Goal: Obtain resource: Obtain resource

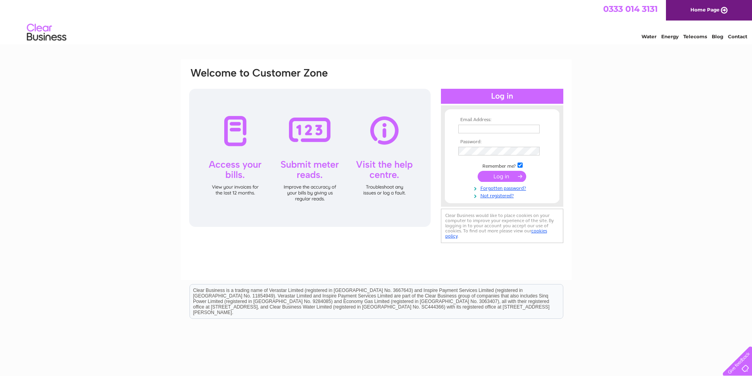
click at [482, 127] on input "text" at bounding box center [498, 129] width 81 height 9
type input "info@gtdevelopments.co.uk"
click at [477, 172] on input "submit" at bounding box center [501, 177] width 49 height 11
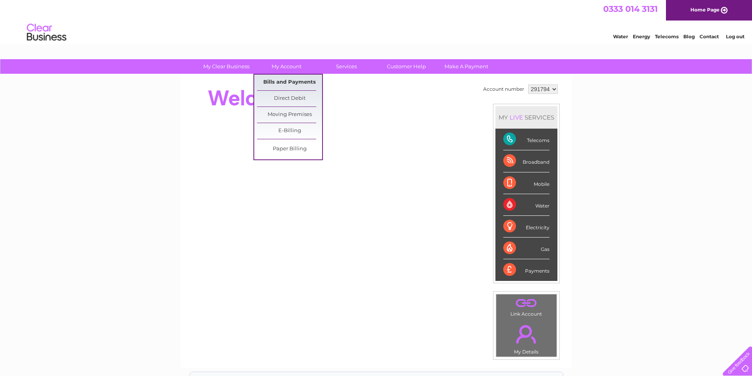
click at [283, 80] on link "Bills and Payments" at bounding box center [289, 83] width 65 height 16
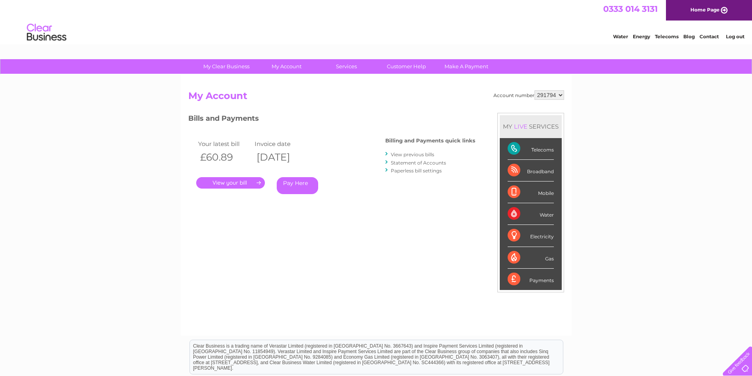
click at [229, 182] on link "." at bounding box center [230, 182] width 69 height 11
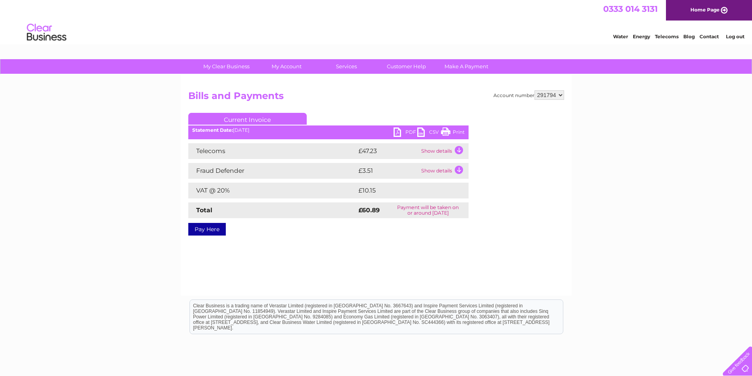
click at [408, 131] on link "PDF" at bounding box center [405, 132] width 24 height 11
click at [735, 35] on link "Log out" at bounding box center [735, 37] width 19 height 6
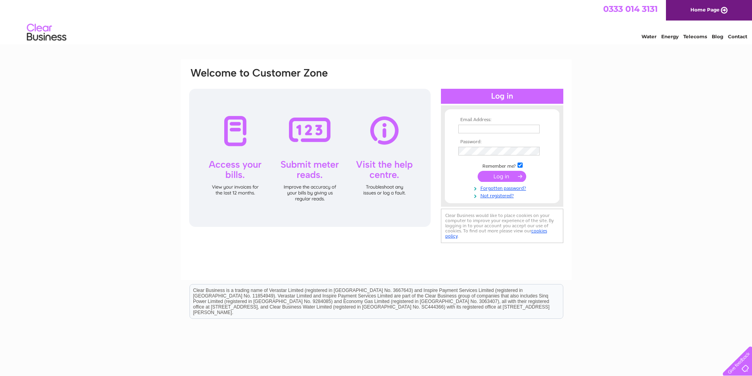
click at [500, 129] on input "text" at bounding box center [498, 129] width 81 height 9
type input "info@gtdevelopments.co.uk"
click at [477, 172] on input "submit" at bounding box center [501, 177] width 49 height 11
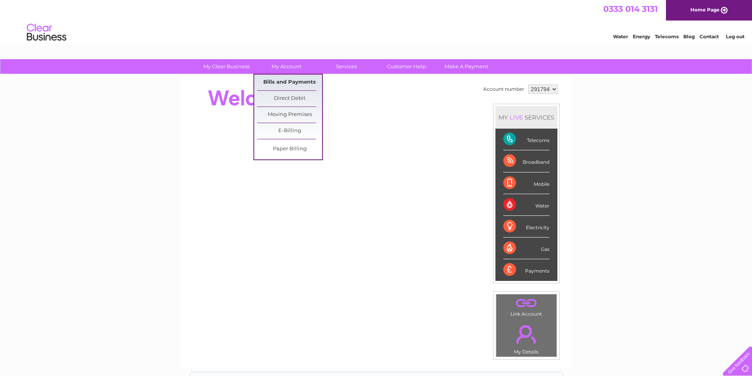
click at [286, 80] on link "Bills and Payments" at bounding box center [289, 83] width 65 height 16
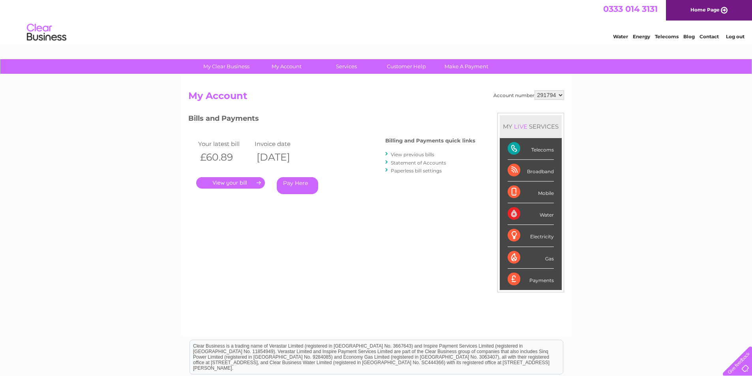
click at [427, 157] on link "View previous bills" at bounding box center [412, 155] width 43 height 6
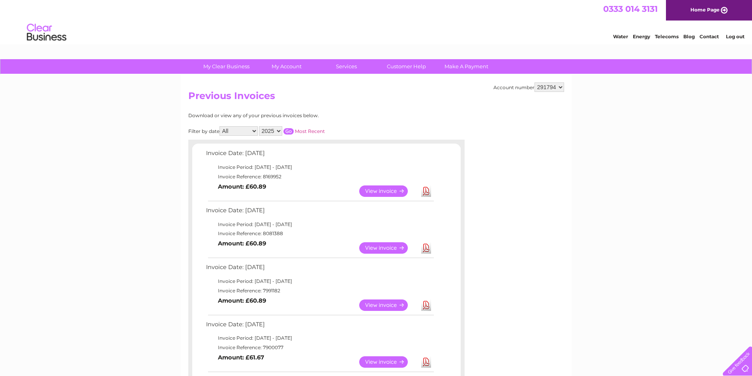
click at [380, 248] on link "View" at bounding box center [388, 247] width 58 height 11
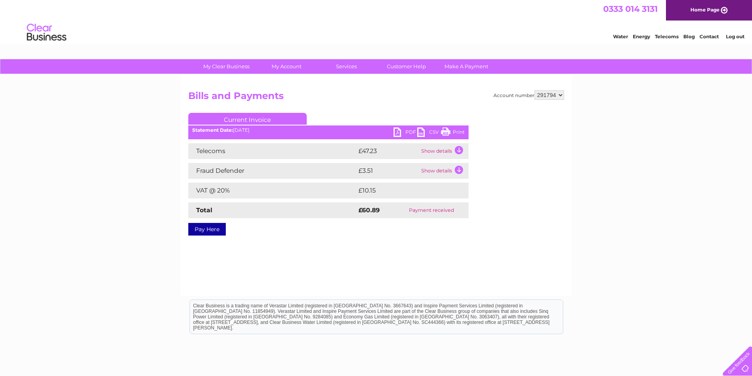
click at [408, 131] on link "PDF" at bounding box center [405, 132] width 24 height 11
click at [740, 37] on link "Log out" at bounding box center [735, 37] width 19 height 6
